Goal: Find specific fact: Find specific fact

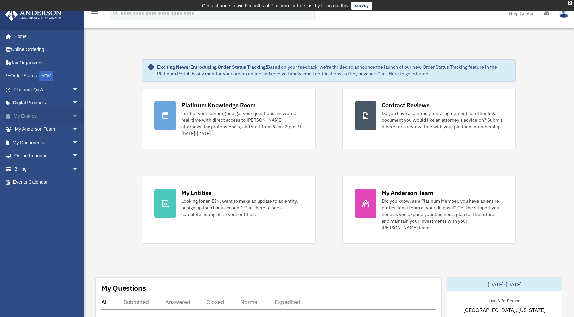
click at [72, 116] on span "arrow_drop_down" at bounding box center [78, 116] width 13 height 14
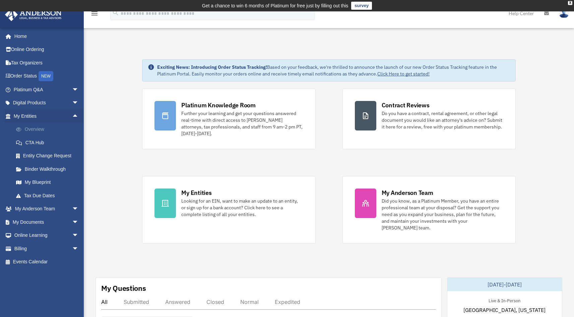
click at [42, 129] on link "Overview" at bounding box center [48, 129] width 79 height 13
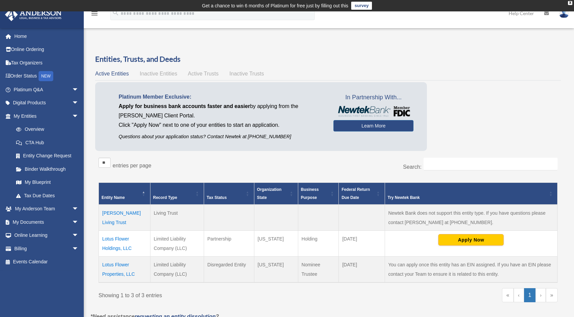
click at [419, 270] on td "You can apply once this entity has an EIN assigned. If you have an EIN please c…" at bounding box center [471, 269] width 173 height 26
click at [120, 243] on td "Lotus Flower Holdings, LLC" at bounding box center [125, 243] width 52 height 26
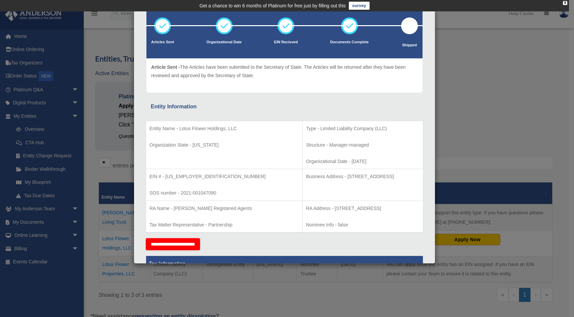
scroll to position [41, 0]
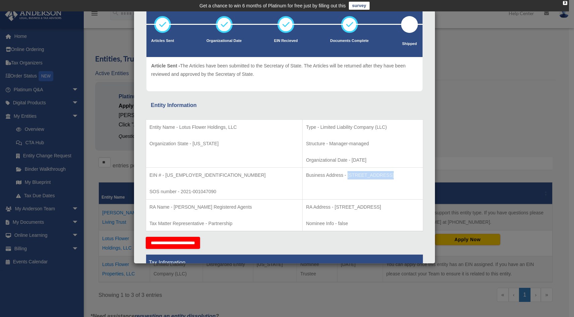
drag, startPoint x: 297, startPoint y: 175, endPoint x: 331, endPoint y: 173, distance: 34.3
click at [331, 173] on p "Business Address - 1718 Capitol Ave., Cheyenne, Wy 82001" at bounding box center [363, 175] width 114 height 8
copy p "1718 Capitol Ave"
click at [303, 182] on td "Business Address - 1718 Capitol Ave., Cheyenne, Wy 82001" at bounding box center [363, 184] width 121 height 32
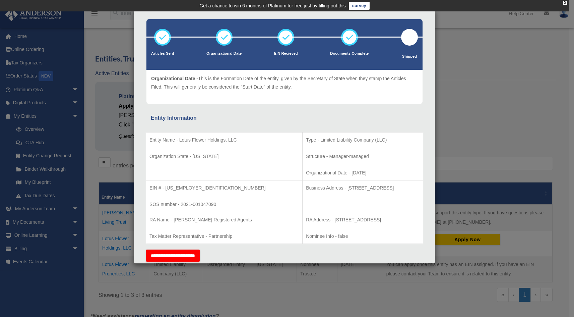
scroll to position [6, 0]
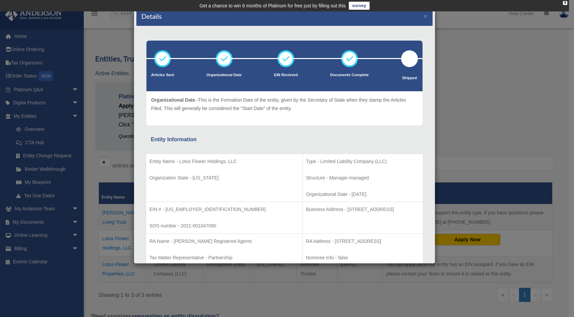
click at [306, 160] on p "Type - Limited Liability Company (LLC)" at bounding box center [363, 161] width 114 height 8
click at [186, 208] on p "EIN # - 87-3298472" at bounding box center [223, 209] width 149 height 8
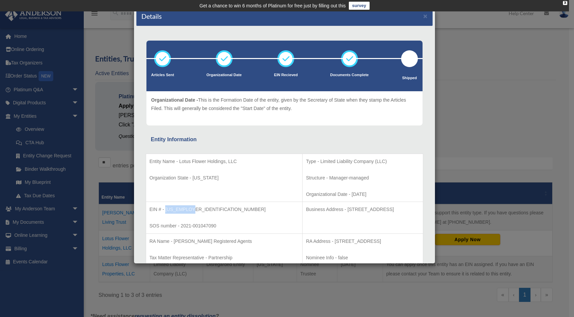
drag, startPoint x: 192, startPoint y: 208, endPoint x: 166, endPoint y: 206, distance: 26.2
click at [166, 206] on p "EIN # - 87-3298472" at bounding box center [223, 209] width 149 height 8
copy p "87-3298472"
